Goal: Information Seeking & Learning: Learn about a topic

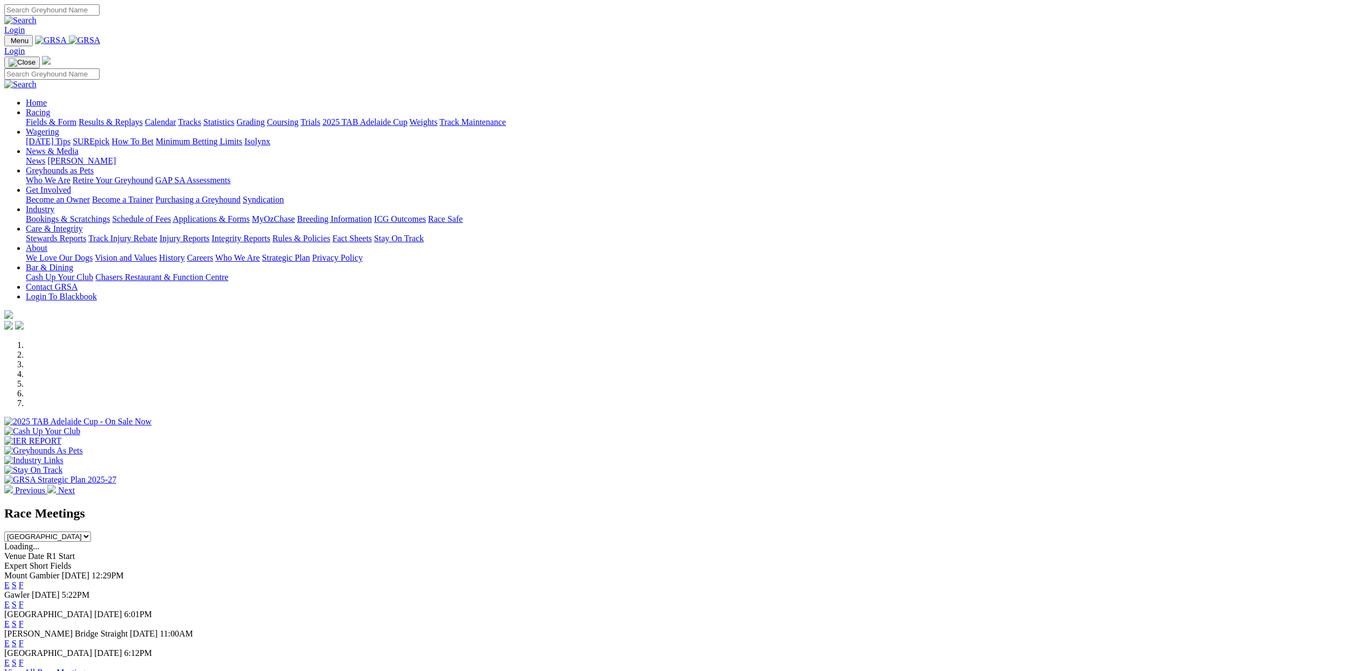
scroll to position [102, 0]
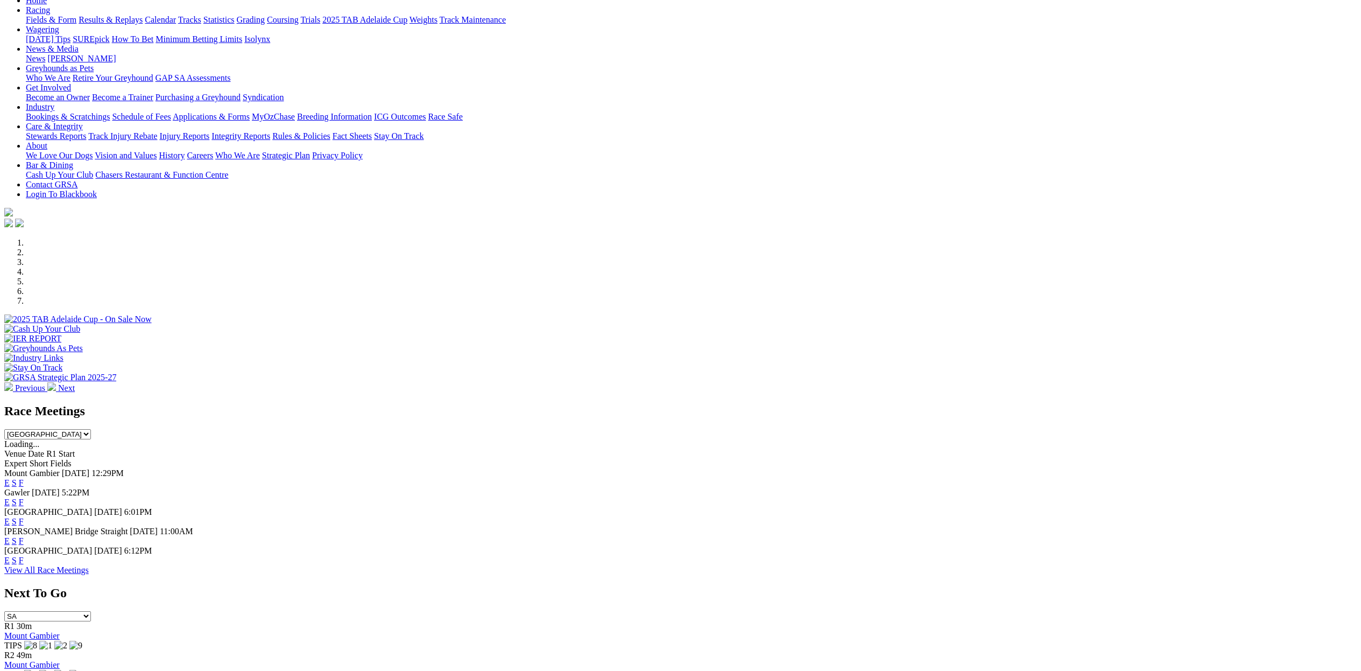
click at [91, 429] on select "South Australia New South Wales Northern Territory Queensland Tasmania Victoria…" at bounding box center [47, 434] width 87 height 10
select select "QLD"
click at [91, 429] on select "South Australia New South Wales Northern Territory Queensland Tasmania Victoria…" at bounding box center [47, 434] width 87 height 10
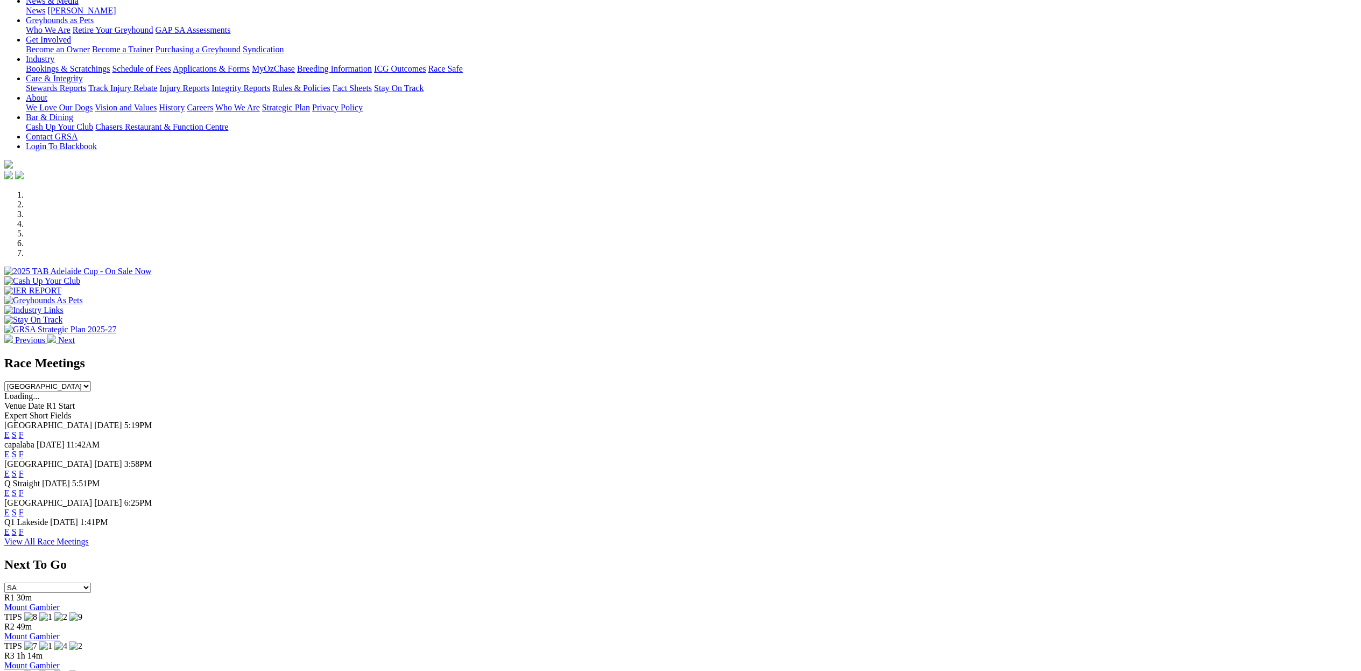
scroll to position [162, 0]
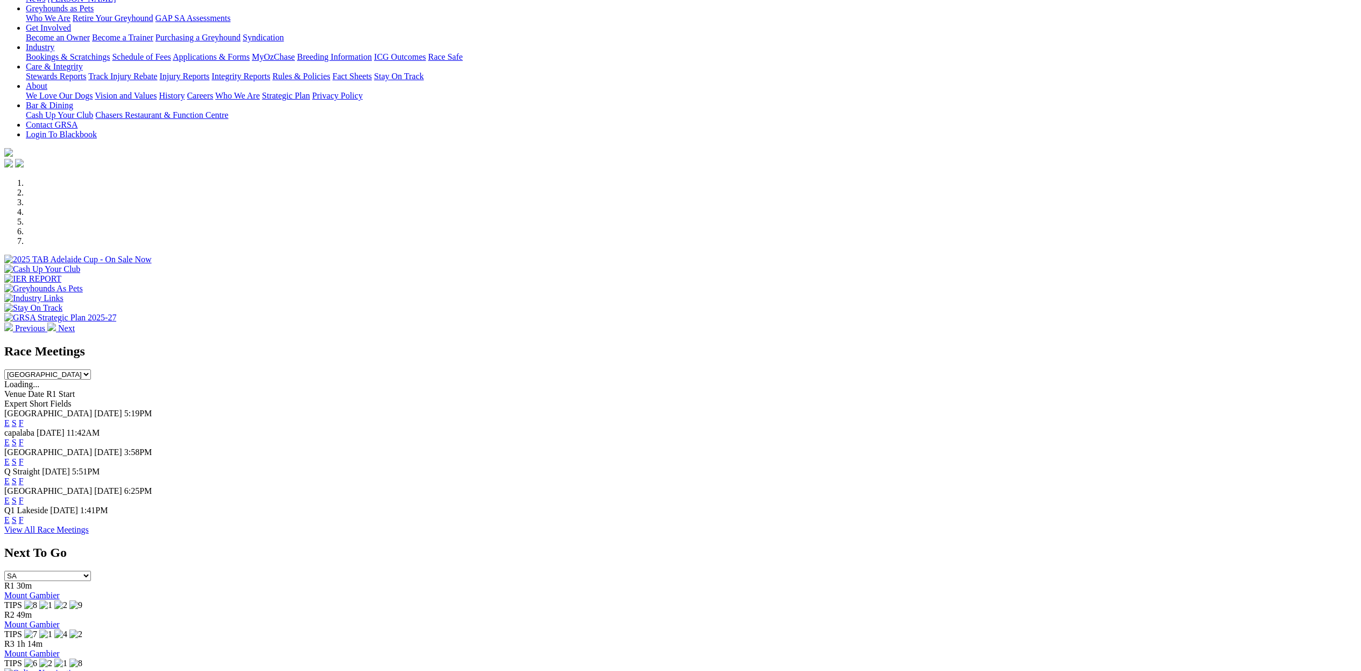
click at [10, 438] on link "E" at bounding box center [6, 442] width 5 height 9
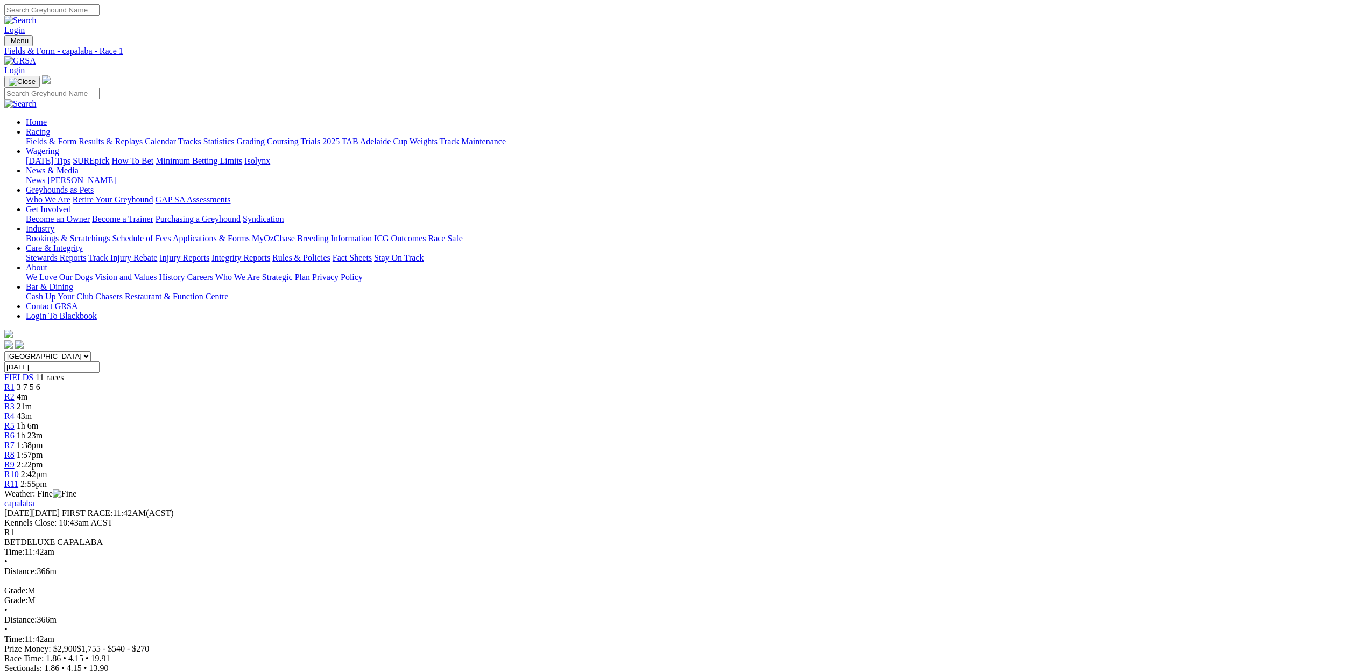
click at [27, 392] on span "4m" at bounding box center [22, 396] width 11 height 9
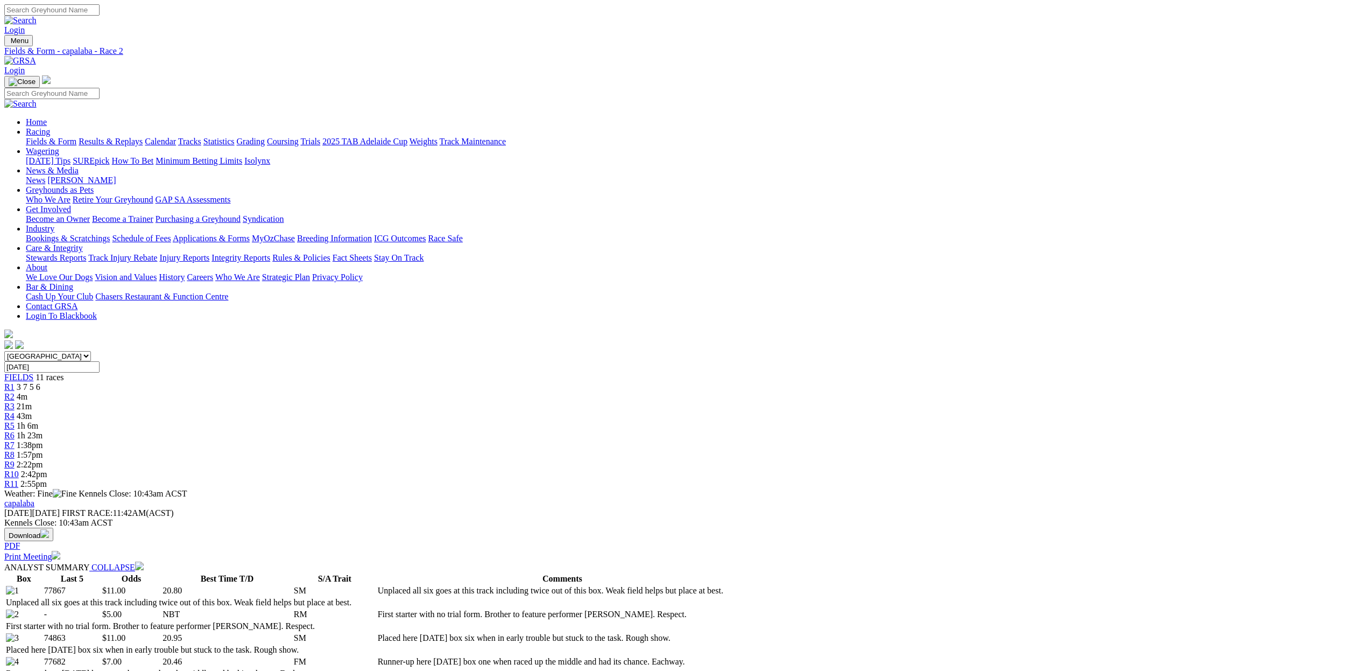
click at [91, 351] on select "[GEOGRAPHIC_DATA] [GEOGRAPHIC_DATA] [GEOGRAPHIC_DATA] [GEOGRAPHIC_DATA] [GEOGRA…" at bounding box center [47, 356] width 87 height 10
click at [76, 137] on link "Fields & Form" at bounding box center [51, 141] width 51 height 9
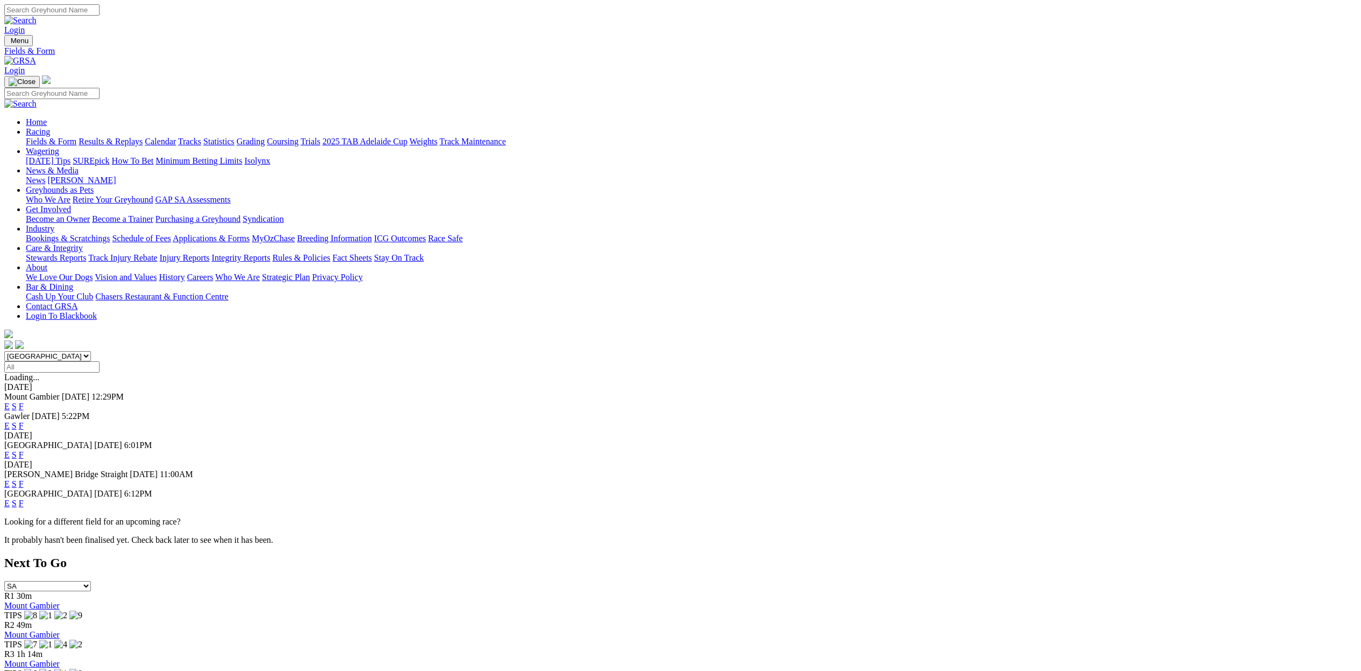
click at [91, 351] on select "South Australia New South Wales Northern Territory Queensland Tasmania Victoria…" at bounding box center [47, 356] width 87 height 10
select select "QLD"
click at [91, 351] on select "South Australia New South Wales Northern Territory Queensland Tasmania Victoria…" at bounding box center [47, 356] width 87 height 10
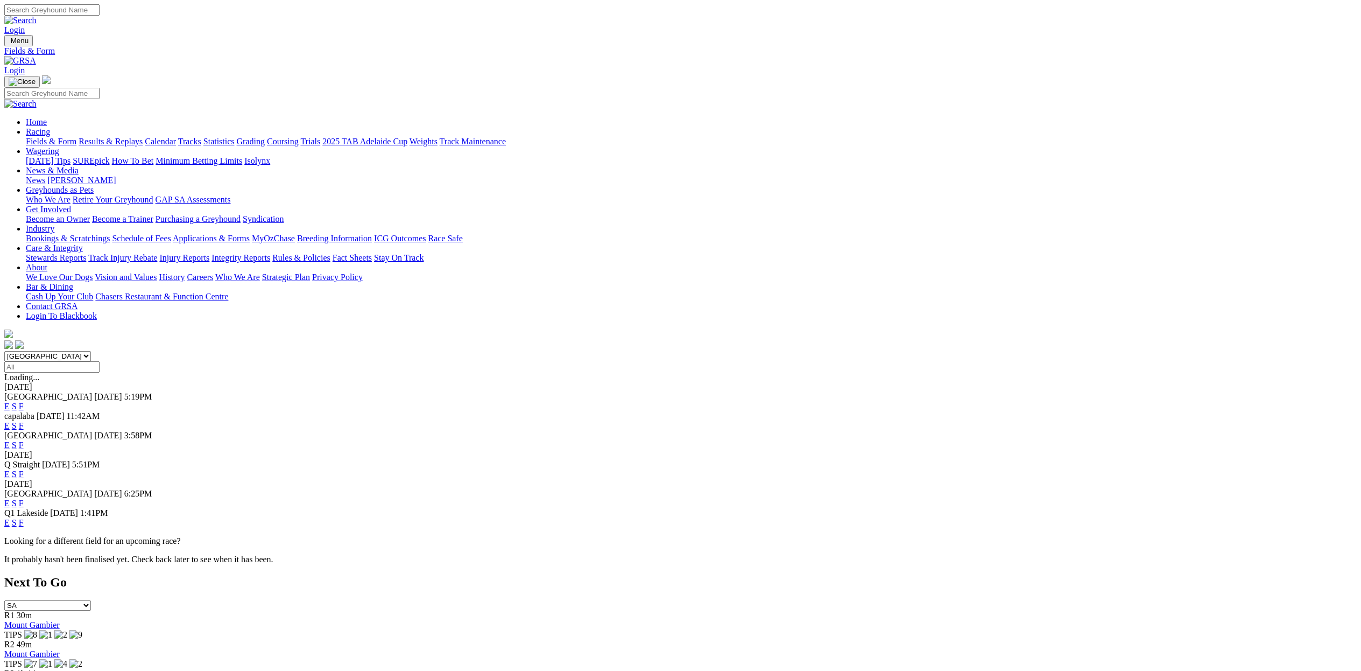
click at [10, 421] on link "E" at bounding box center [6, 425] width 5 height 9
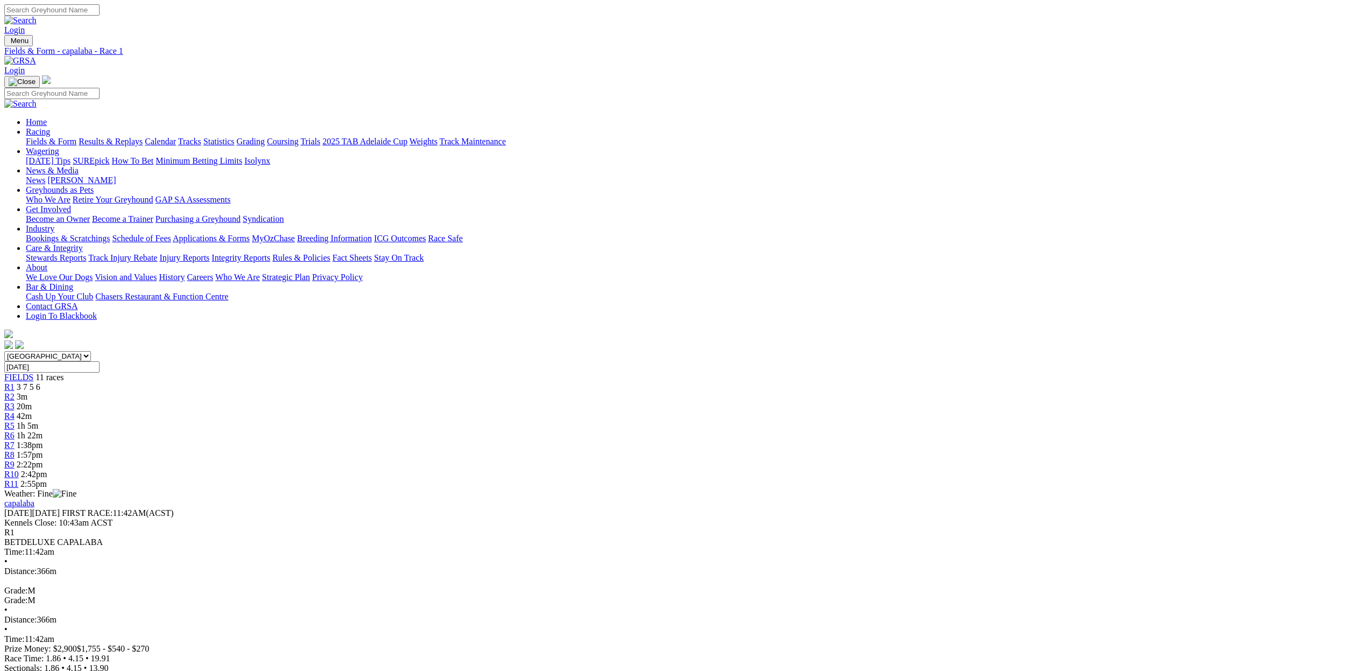
click at [15, 392] on link "R2" at bounding box center [9, 396] width 10 height 9
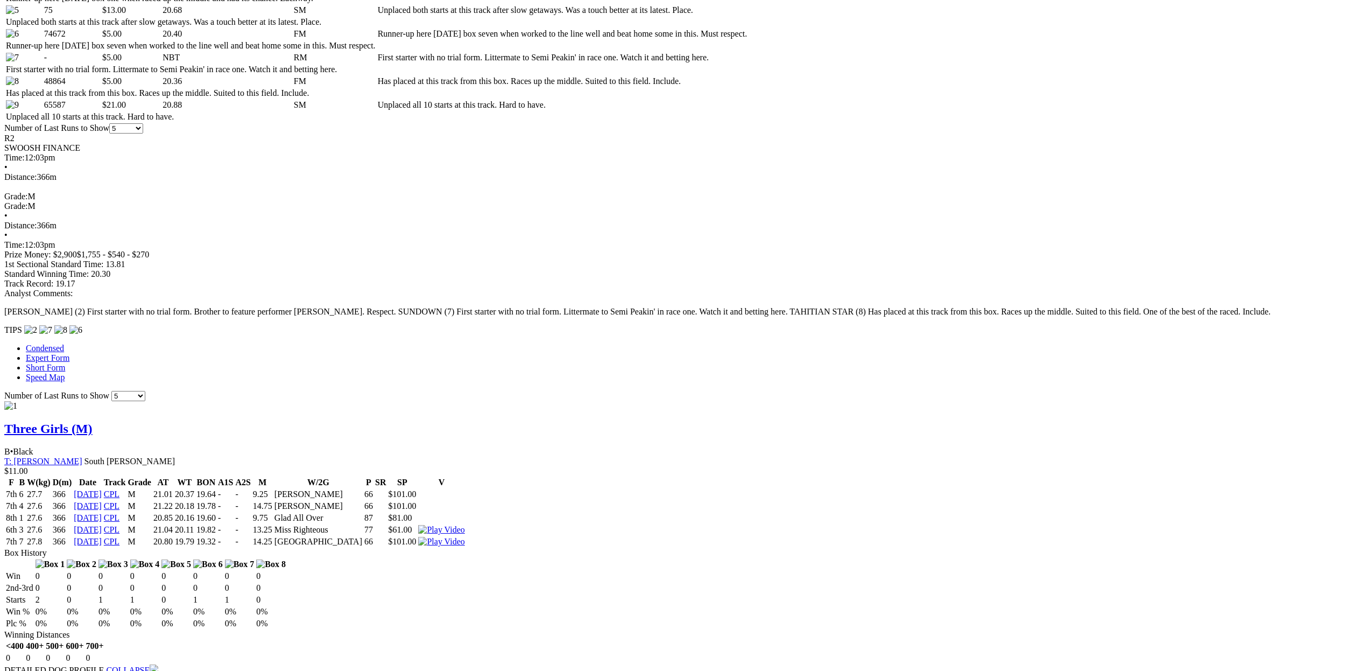
scroll to position [592, 0]
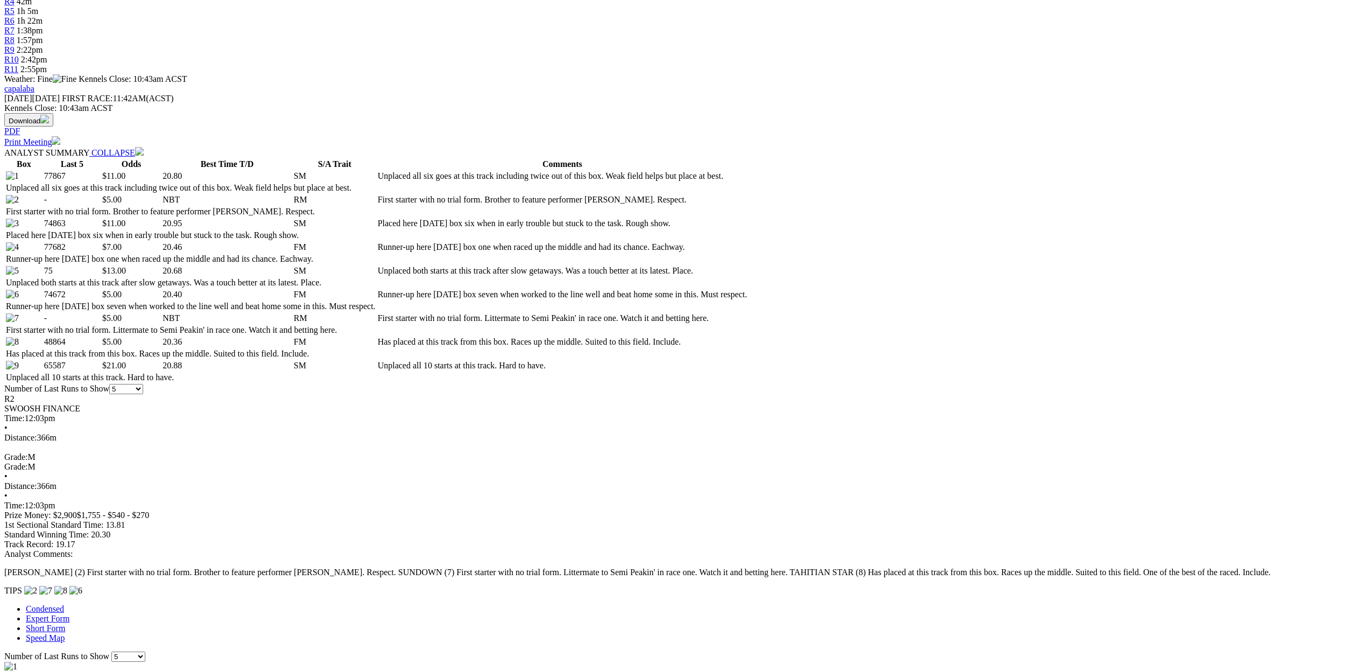
scroll to position [258, 0]
